Goal: Use online tool/utility: Utilize a website feature to perform a specific function

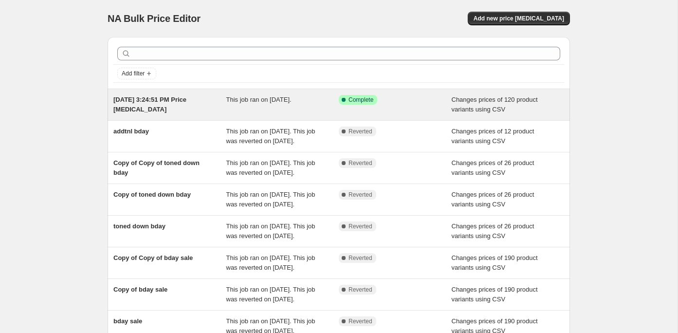
click at [397, 113] on div "Success Complete Complete" at bounding box center [395, 104] width 113 height 19
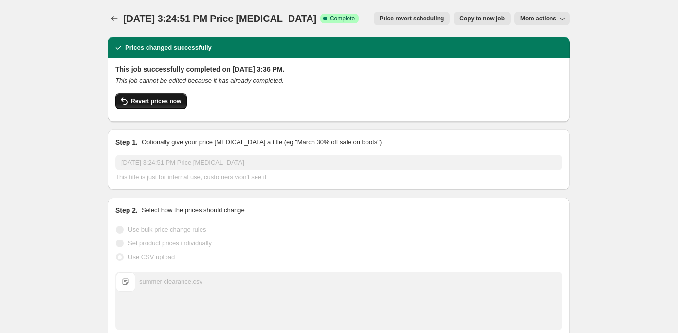
click at [170, 100] on span "Revert prices now" at bounding box center [156, 101] width 50 height 8
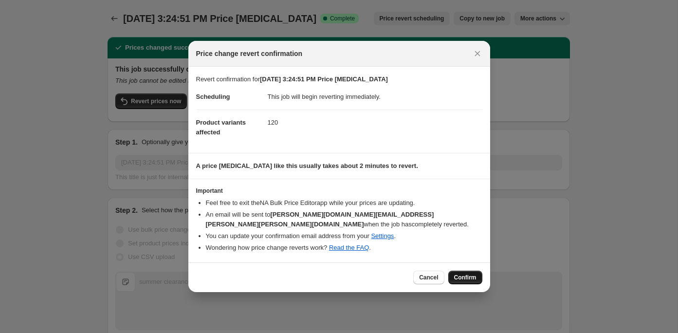
click at [472, 274] on span "Confirm" at bounding box center [465, 278] width 22 height 8
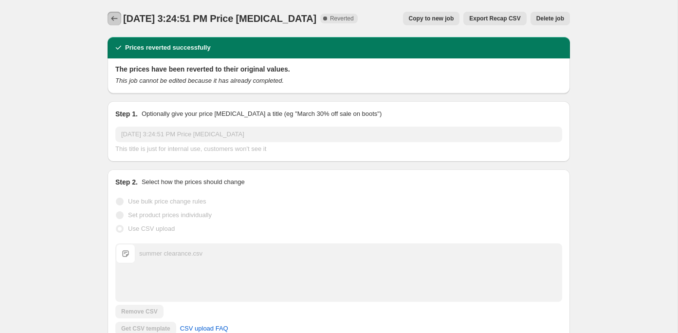
click at [115, 19] on icon "Price change jobs" at bounding box center [115, 19] width 10 height 10
